Goal: Task Accomplishment & Management: Manage account settings

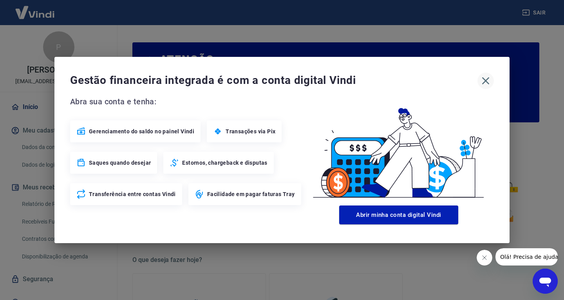
click at [488, 80] on icon "button" at bounding box center [485, 80] width 13 height 13
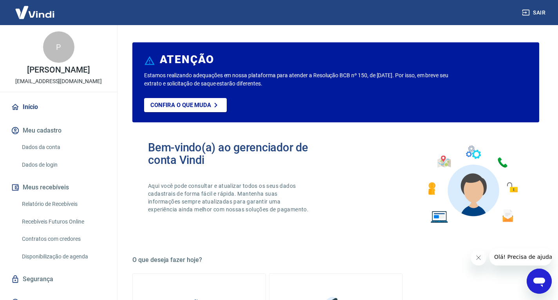
scroll to position [11, 0]
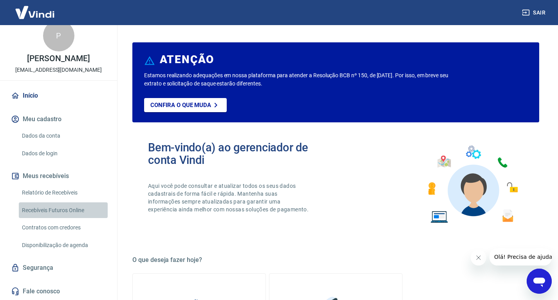
click at [63, 208] on link "Recebíveis Futuros Online" at bounding box center [63, 210] width 89 height 16
click at [62, 191] on link "Relatório de Recebíveis" at bounding box center [63, 192] width 89 height 16
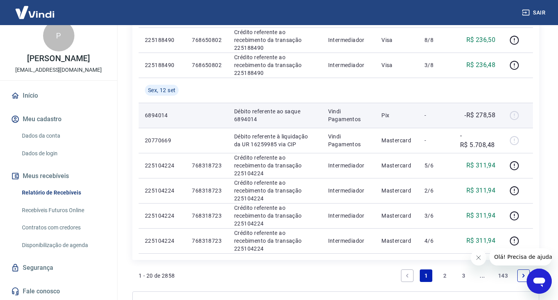
scroll to position [509, 0]
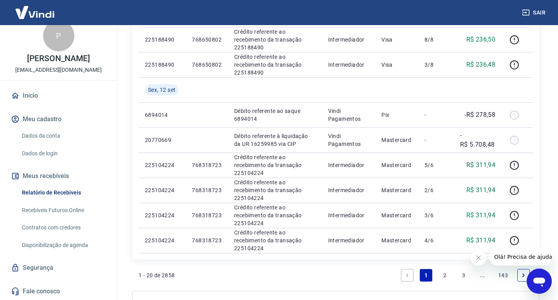
drag, startPoint x: 442, startPoint y: 277, endPoint x: 250, endPoint y: 231, distance: 197.3
click at [442, 277] on link "2" at bounding box center [445, 275] width 13 height 13
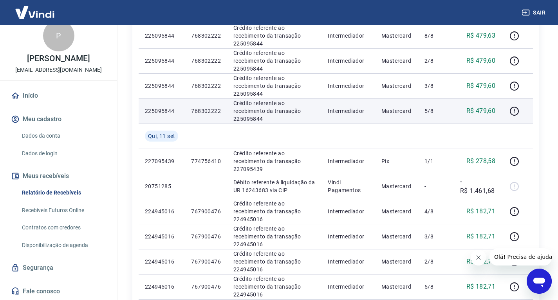
scroll to position [313, 0]
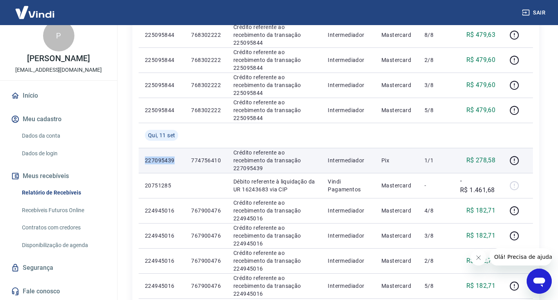
drag, startPoint x: 177, startPoint y: 160, endPoint x: 145, endPoint y: 156, distance: 32.3
click at [145, 156] on p "227095439" at bounding box center [162, 160] width 34 height 8
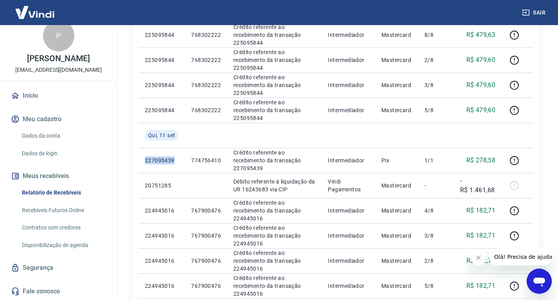
copy p "227095439"
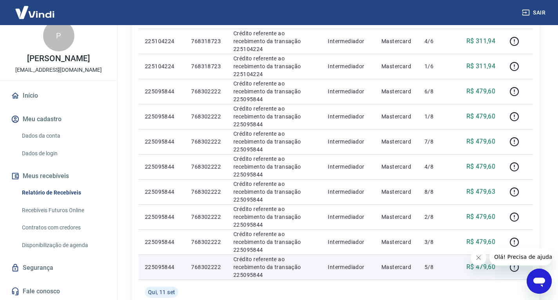
scroll to position [118, 0]
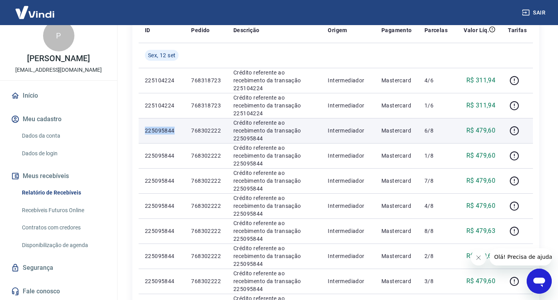
drag, startPoint x: 175, startPoint y: 128, endPoint x: 144, endPoint y: 129, distance: 30.9
click at [144, 129] on td "225095844" at bounding box center [162, 130] width 46 height 25
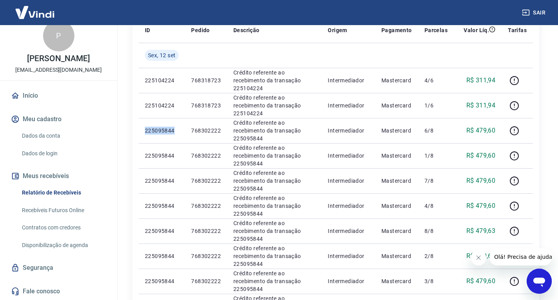
copy p "225095844"
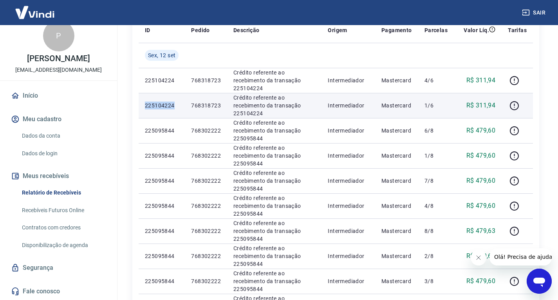
drag, startPoint x: 173, startPoint y: 105, endPoint x: 144, endPoint y: 103, distance: 29.5
click at [144, 103] on td "225104224" at bounding box center [162, 105] width 46 height 25
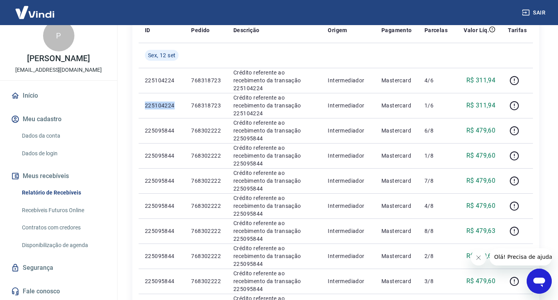
copy p "225104224"
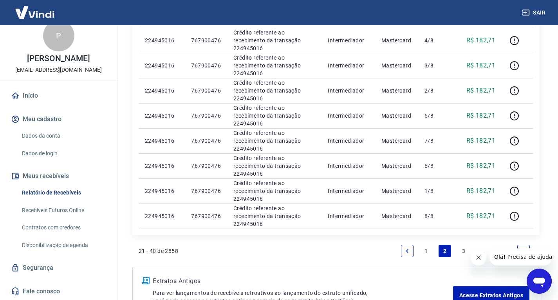
scroll to position [541, 0]
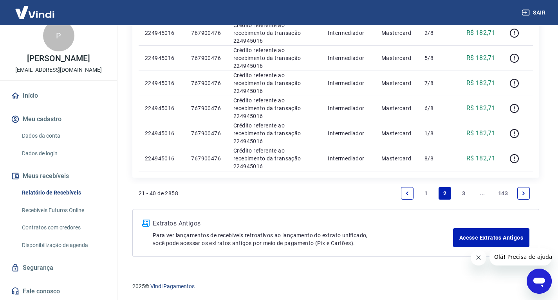
drag, startPoint x: 429, startPoint y: 192, endPoint x: 364, endPoint y: 262, distance: 96.2
click at [429, 192] on link "1" at bounding box center [426, 193] width 13 height 13
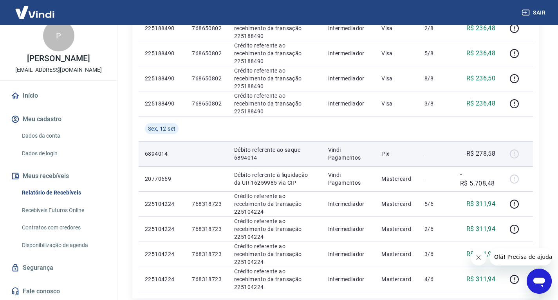
scroll to position [470, 0]
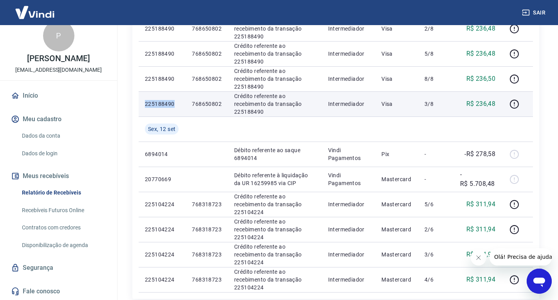
drag, startPoint x: 175, startPoint y: 105, endPoint x: 142, endPoint y: 103, distance: 32.9
click at [142, 103] on td "225188490" at bounding box center [162, 103] width 47 height 25
copy p "225188490"
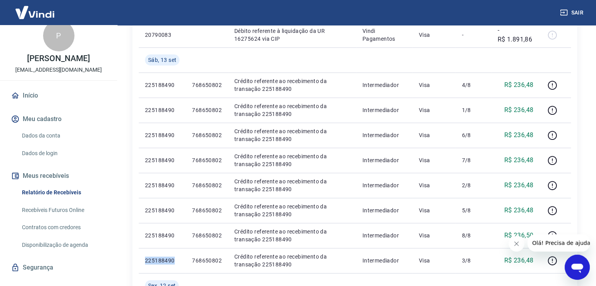
scroll to position [0, 0]
